Goal: Use online tool/utility: Utilize a website feature to perform a specific function

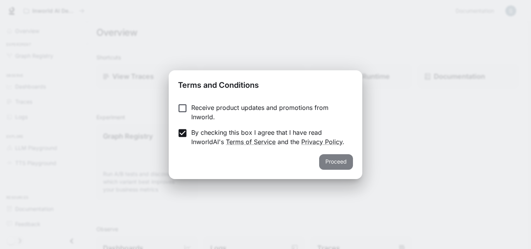
click at [345, 161] on button "Proceed" at bounding box center [336, 162] width 34 height 16
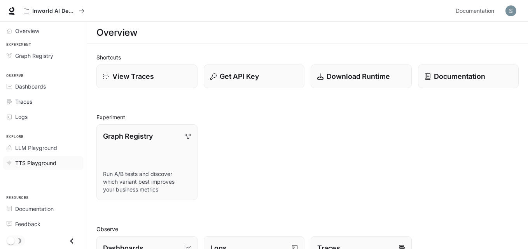
click at [45, 164] on span "TTS Playground" at bounding box center [35, 163] width 41 height 8
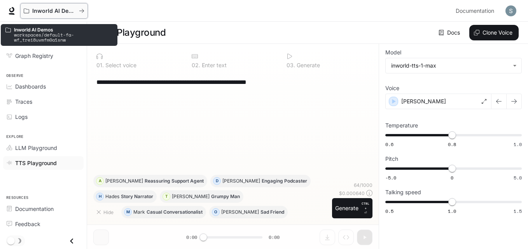
click at [47, 10] on p "Inworld AI Demos" at bounding box center [54, 11] width 44 height 7
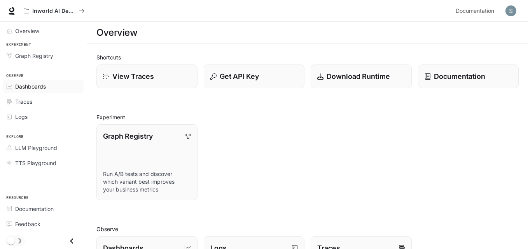
click at [24, 87] on span "Dashboards" at bounding box center [30, 86] width 31 height 8
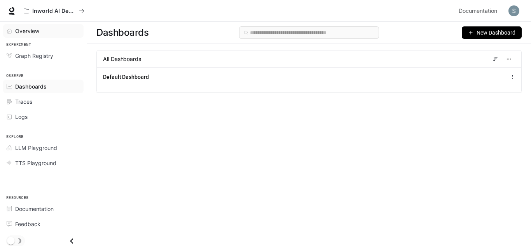
click at [29, 32] on span "Overview" at bounding box center [27, 31] width 24 height 8
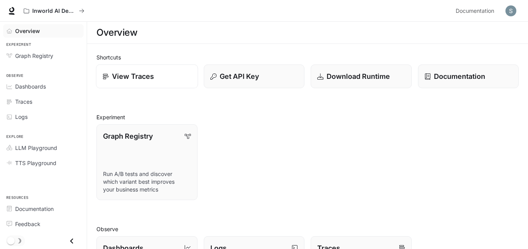
click at [146, 77] on p "View Traces" at bounding box center [133, 76] width 42 height 11
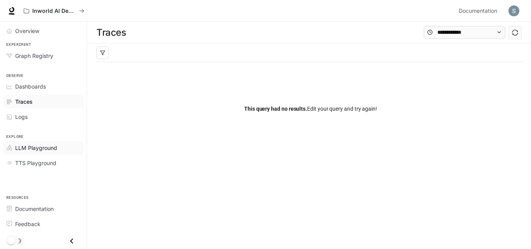
click at [38, 149] on span "LLM Playground" at bounding box center [36, 148] width 42 height 8
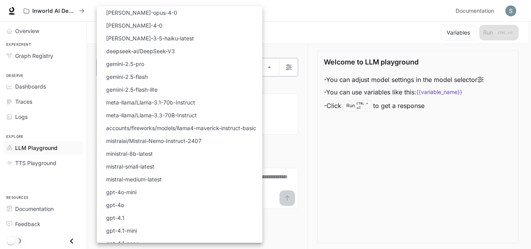
click at [270, 67] on body "Skip to main content Inworld AI Demos Documentation Documentation Portal Overvi…" at bounding box center [265, 125] width 531 height 250
click at [342, 143] on div at bounding box center [265, 124] width 531 height 249
click at [269, 68] on body "Skip to main content Inworld AI Demos Documentation Documentation Portal Overvi…" at bounding box center [265, 125] width 531 height 250
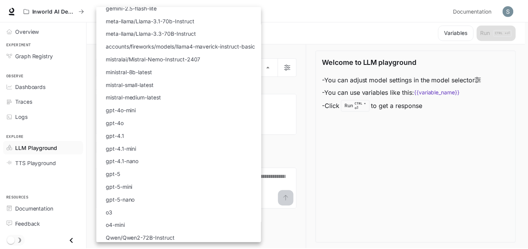
scroll to position [84, 0]
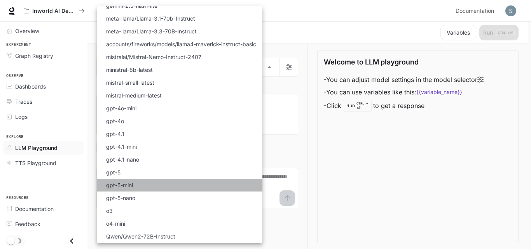
click at [128, 189] on p "gpt-5-mini" at bounding box center [119, 185] width 27 height 8
type input "**********"
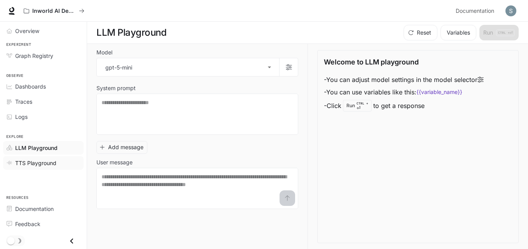
click at [36, 163] on span "TTS Playground" at bounding box center [35, 163] width 41 height 8
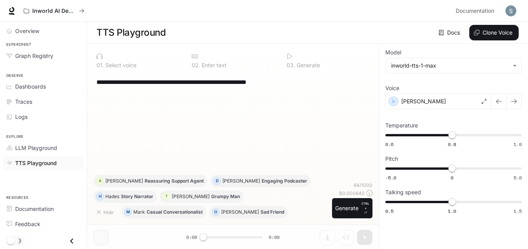
click at [118, 85] on textarea "**********" at bounding box center [232, 82] width 273 height 9
